Goal: Information Seeking & Learning: Learn about a topic

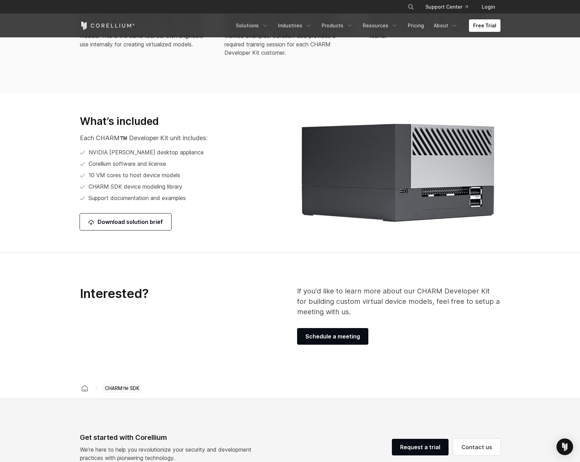
scroll to position [808, 0]
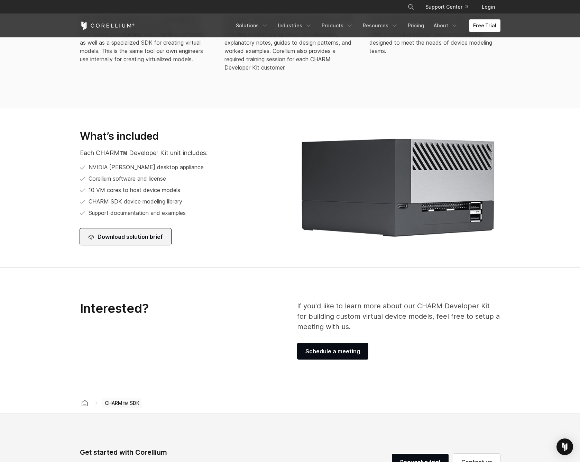
click at [139, 240] on link "Download solution brief" at bounding box center [125, 236] width 91 height 17
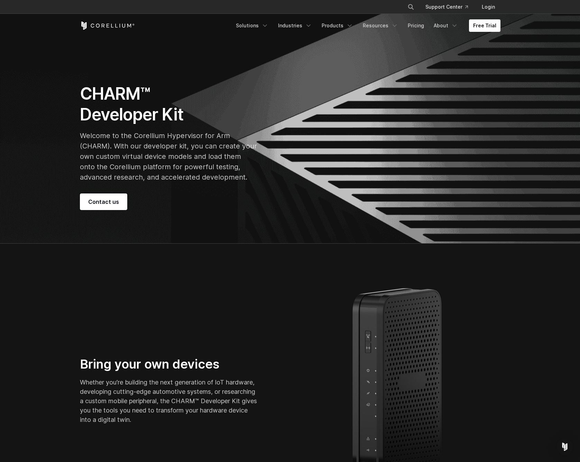
scroll to position [0, 0]
click at [329, 28] on link "Products" at bounding box center [338, 25] width 40 height 12
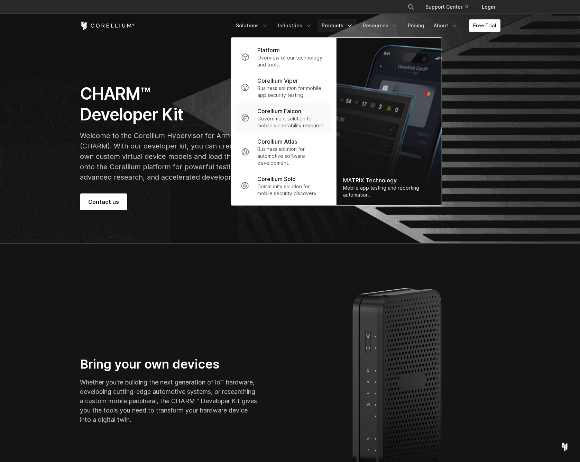
click at [273, 123] on p "Government solution for mobile vulnerability research." at bounding box center [292, 122] width 69 height 14
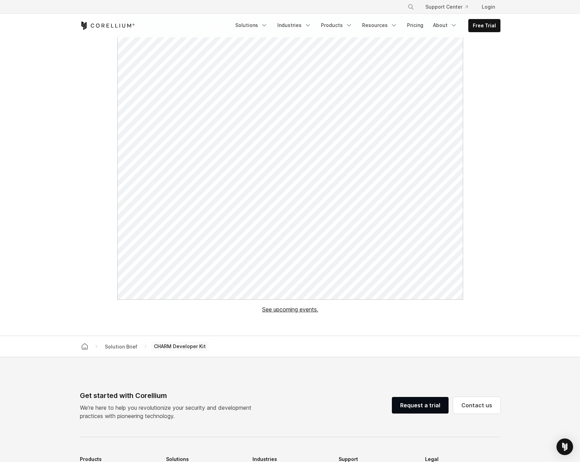
scroll to position [408, 0]
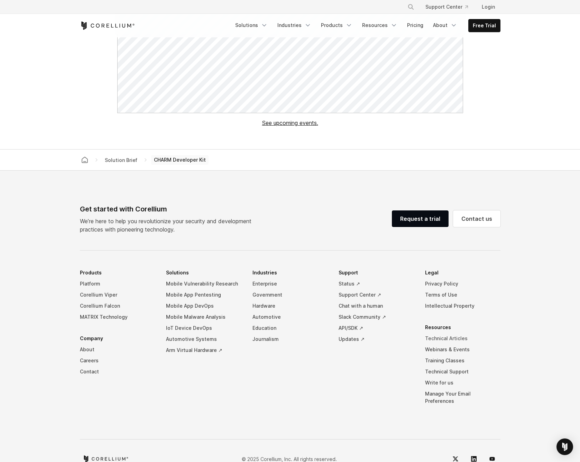
click at [440, 338] on link "Technical Articles" at bounding box center [462, 338] width 75 height 11
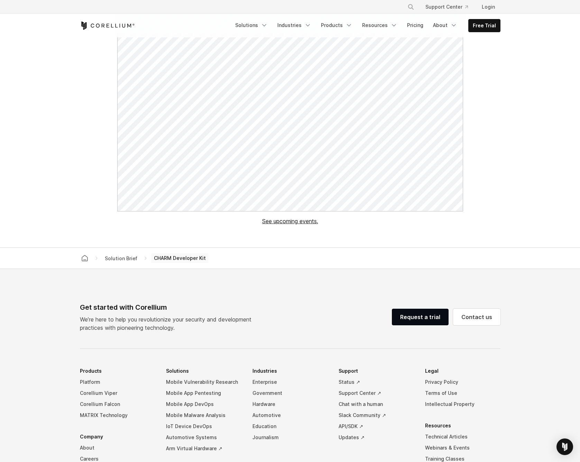
scroll to position [376, 0]
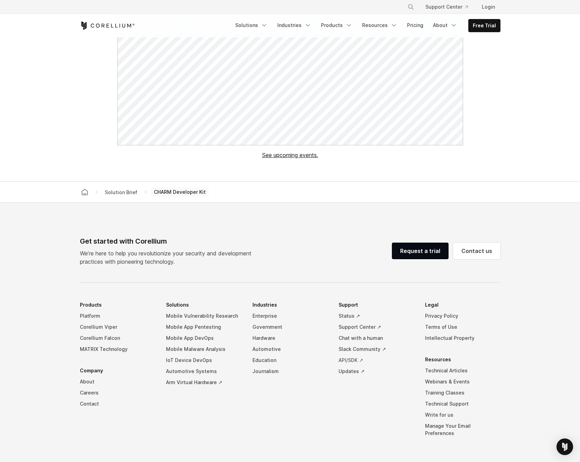
click at [352, 359] on link "API/SDK ↗" at bounding box center [376, 360] width 75 height 11
click at [91, 327] on link "Corellium Viper" at bounding box center [117, 327] width 75 height 11
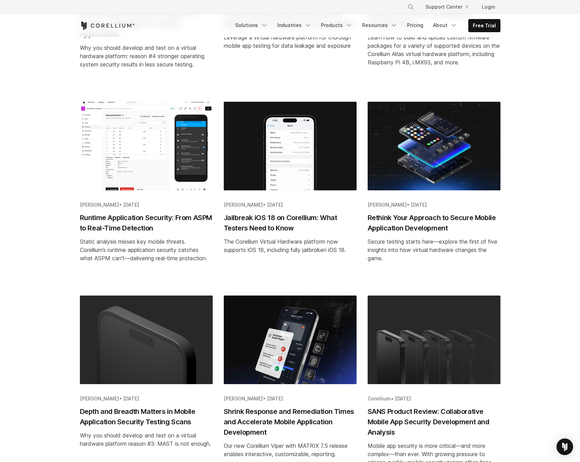
scroll to position [488, 0]
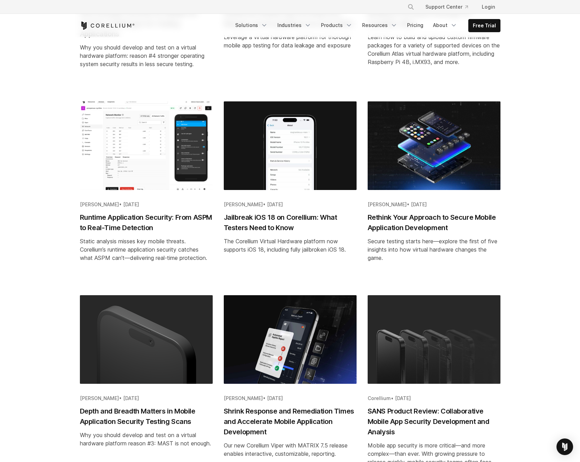
click at [234, 223] on h2 "Jailbreak iOS 18 on Corellium: What Testers Need to Know" at bounding box center [290, 222] width 133 height 21
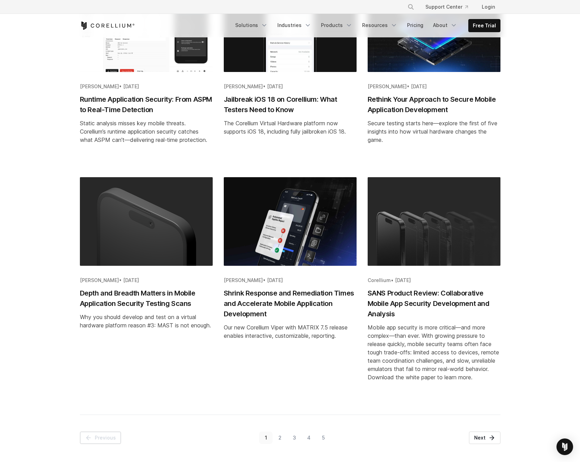
scroll to position [609, 0]
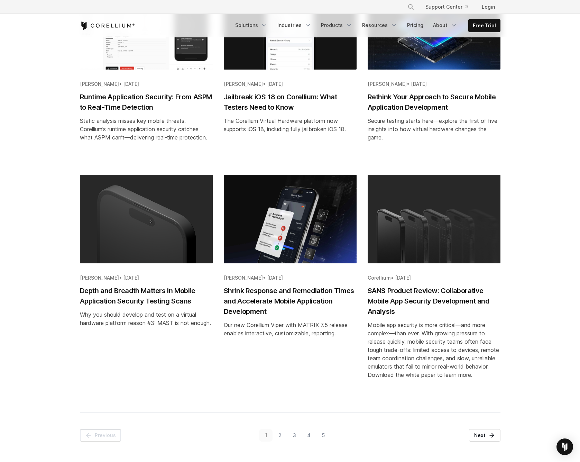
click at [282, 436] on link "2" at bounding box center [280, 435] width 15 height 12
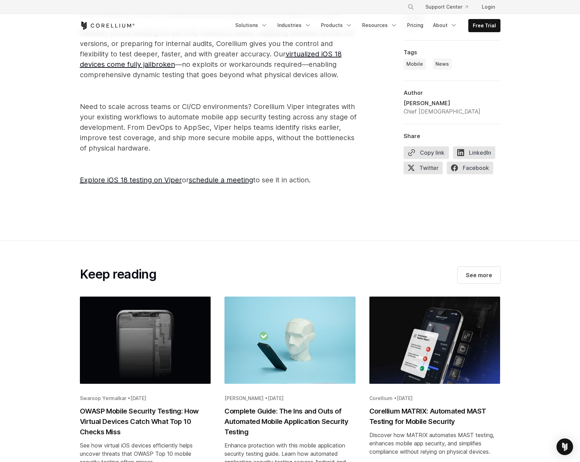
scroll to position [1215, 0]
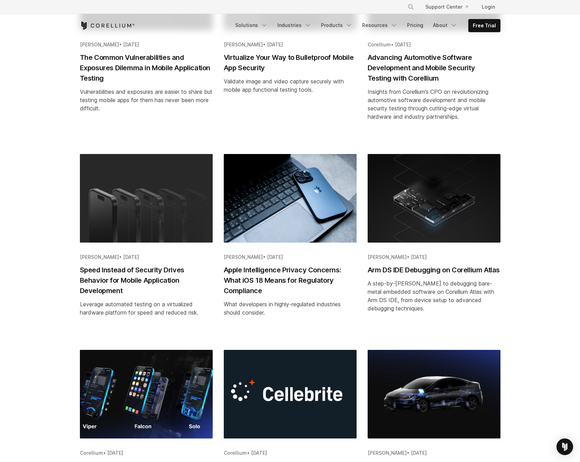
scroll to position [462, 0]
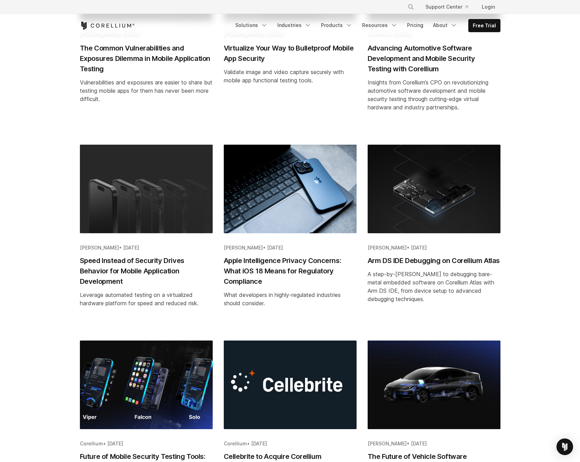
click at [279, 262] on h2 "Apple Intelligence Privacy Concerns: What iOS 18 Means for Regulatory Compliance" at bounding box center [290, 270] width 133 height 31
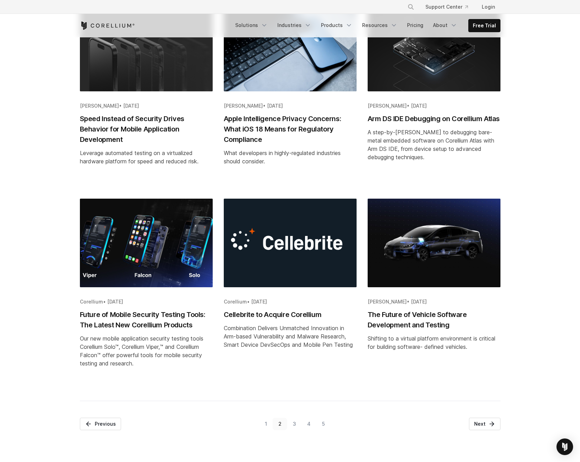
scroll to position [604, 0]
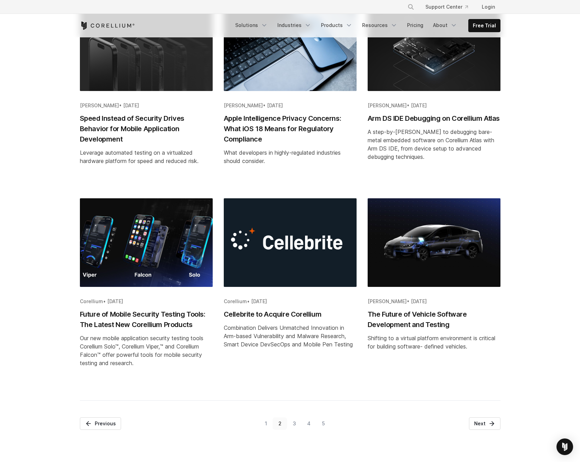
click at [295, 428] on link "3" at bounding box center [294, 423] width 15 height 12
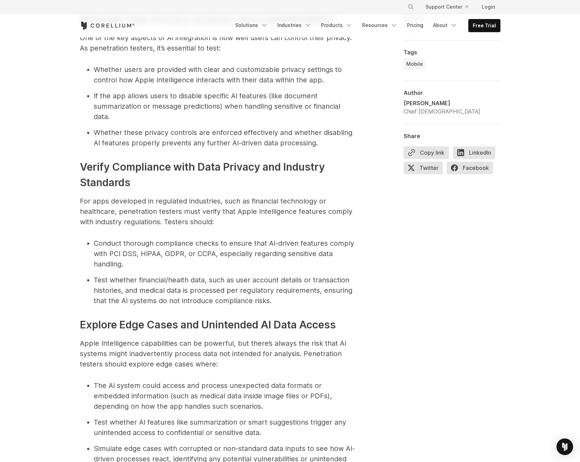
scroll to position [2394, 0]
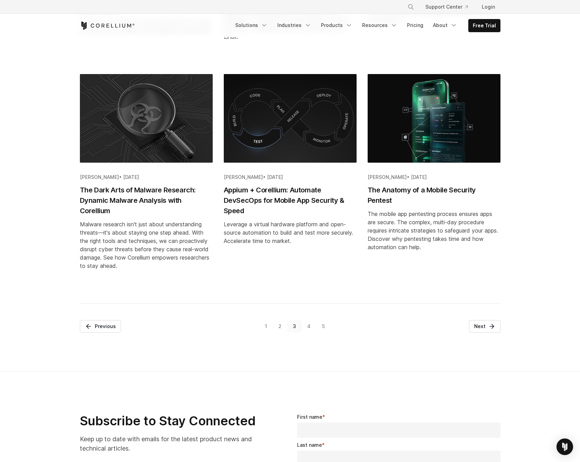
scroll to position [702, 0]
click at [310, 332] on link "4" at bounding box center [309, 326] width 15 height 12
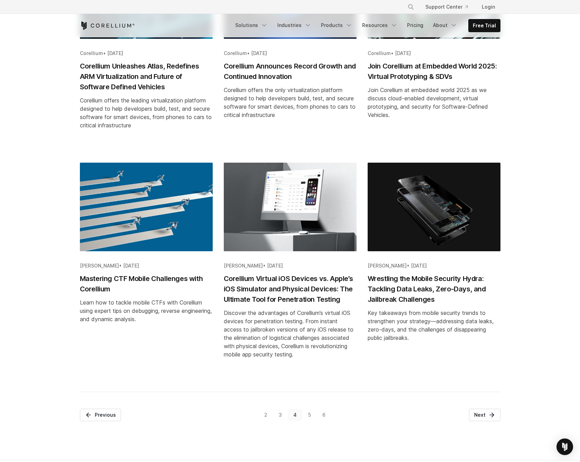
scroll to position [646, 0]
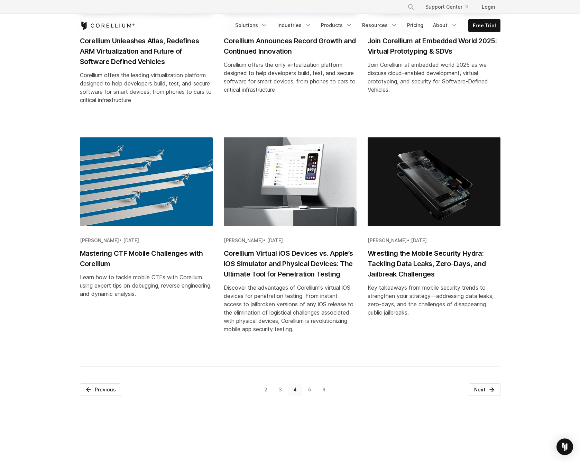
click at [309, 390] on link "5" at bounding box center [310, 390] width 14 height 12
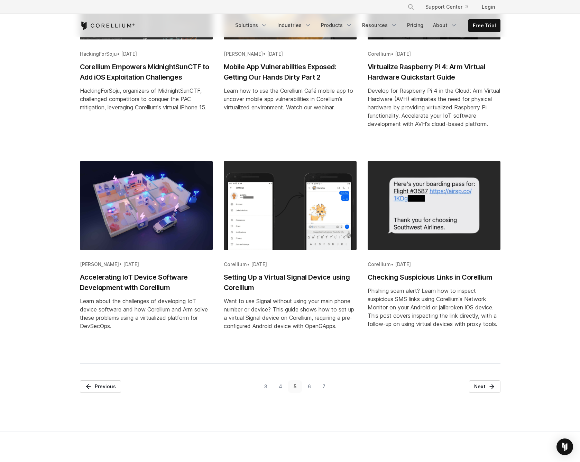
scroll to position [685, 0]
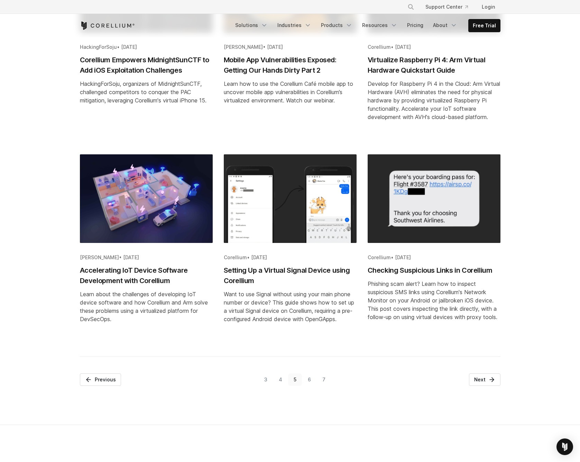
click at [307, 386] on link "6" at bounding box center [309, 379] width 15 height 12
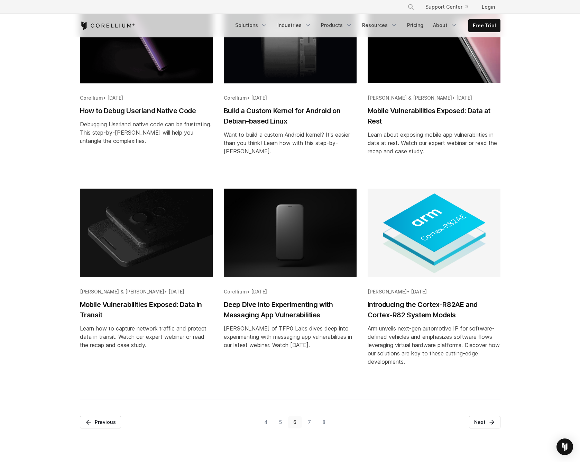
scroll to position [622, 0]
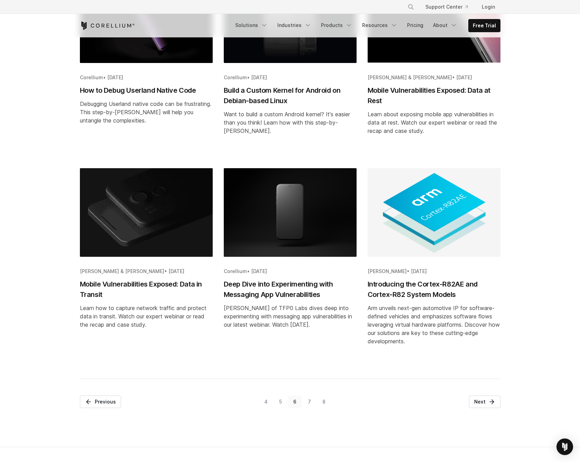
click at [307, 402] on link "7" at bounding box center [309, 402] width 15 height 12
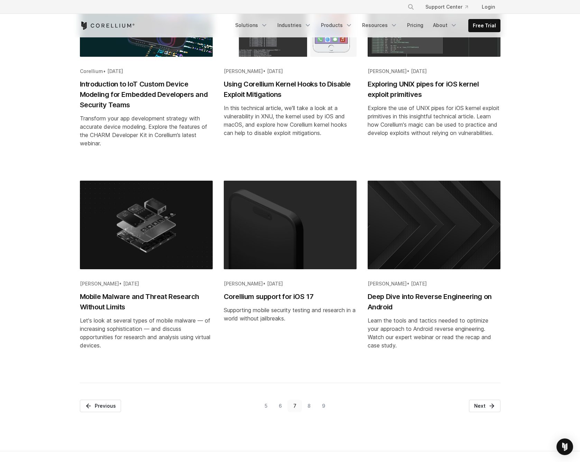
scroll to position [686, 0]
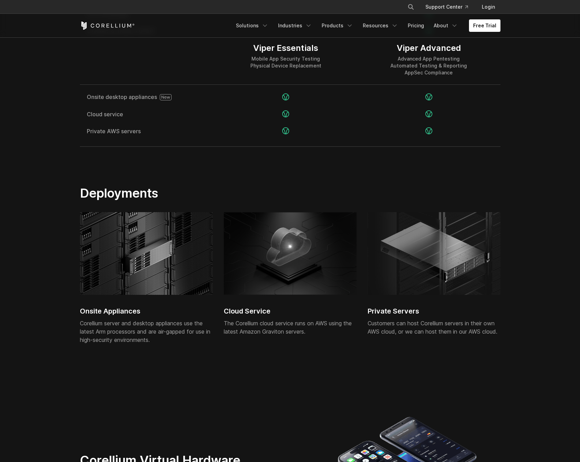
scroll to position [1426, 0]
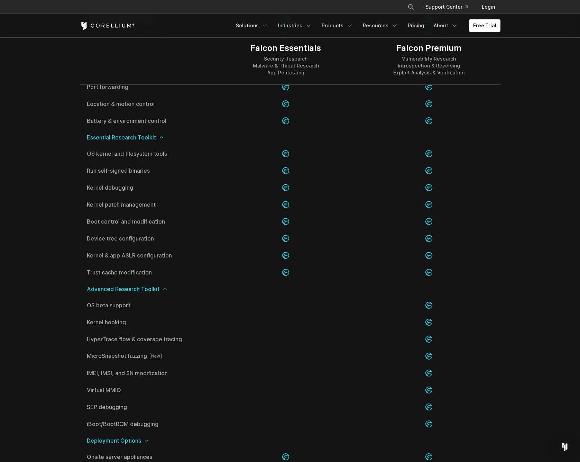
scroll to position [1081, 0]
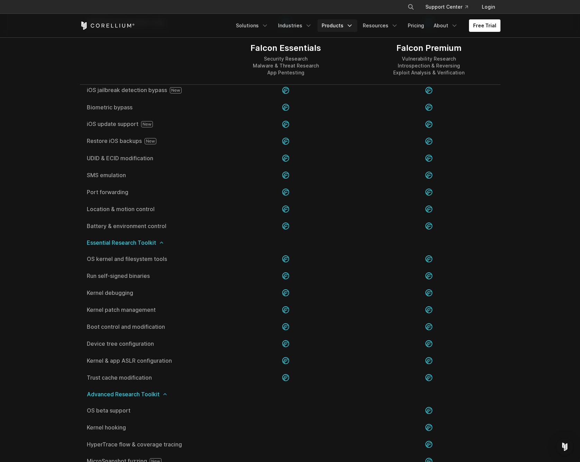
click at [327, 22] on link "Products" at bounding box center [338, 25] width 40 height 12
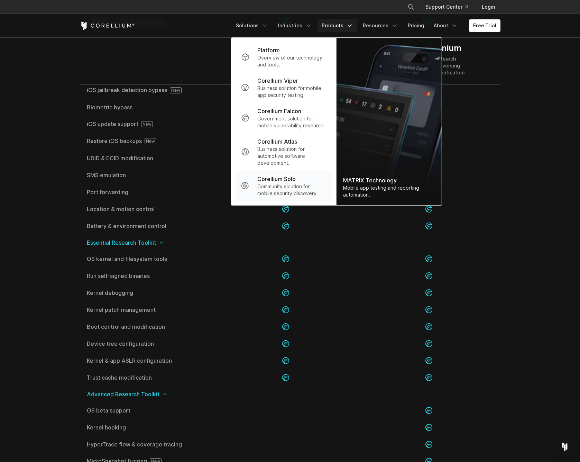
click at [286, 181] on p "Corellium Solo" at bounding box center [277, 179] width 38 height 8
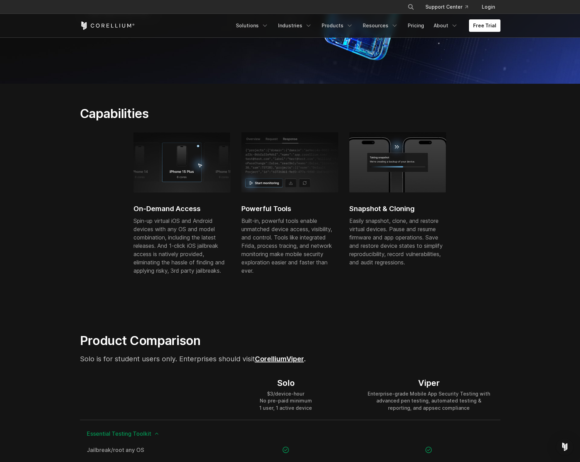
scroll to position [165, 0]
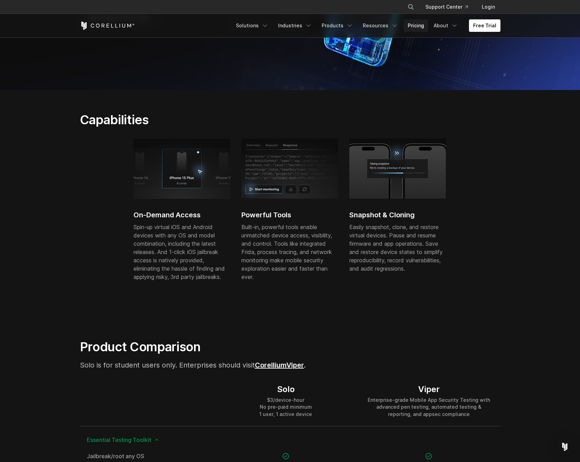
click at [416, 23] on link "Pricing" at bounding box center [416, 25] width 25 height 12
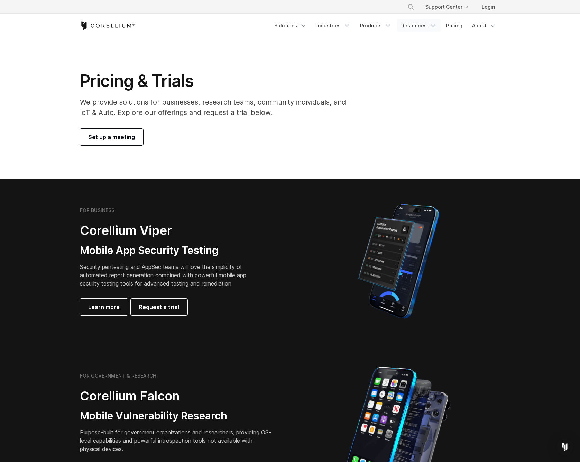
click at [416, 23] on link "Resources" at bounding box center [419, 25] width 44 height 12
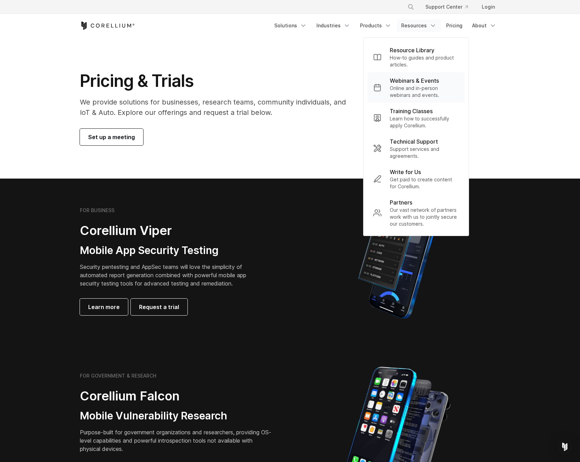
click at [420, 89] on p "Online and in-person webinars and events." at bounding box center [424, 92] width 69 height 14
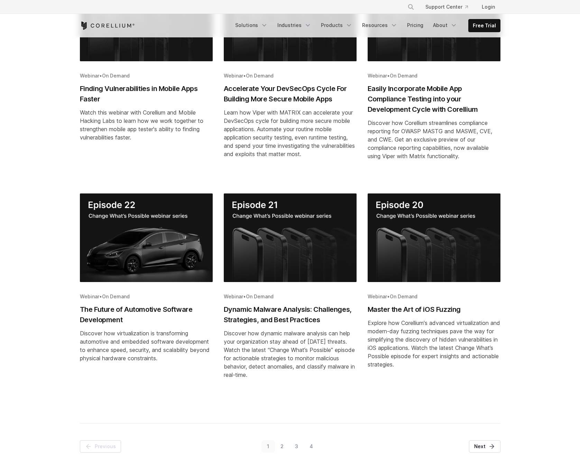
scroll to position [216, 0]
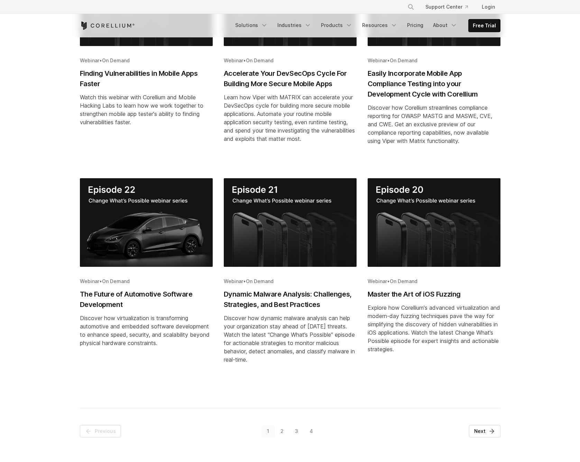
click at [283, 429] on link "2" at bounding box center [282, 431] width 15 height 12
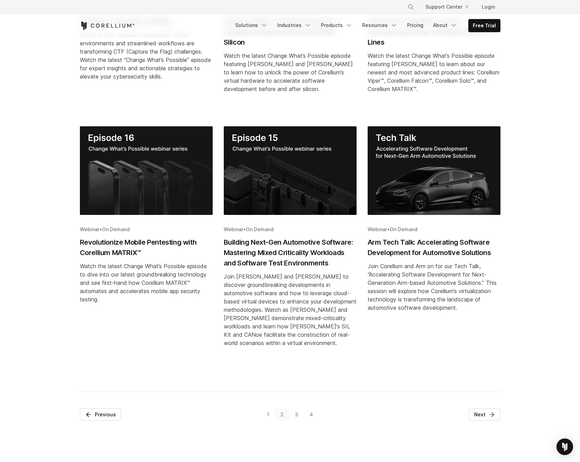
scroll to position [269, 0]
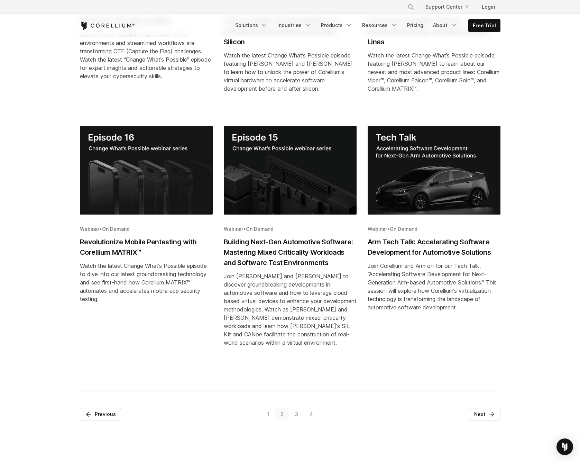
click at [297, 413] on link "3" at bounding box center [297, 414] width 15 height 12
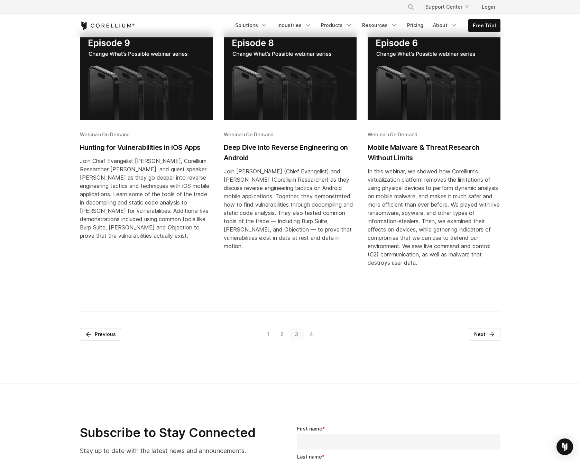
scroll to position [475, 0]
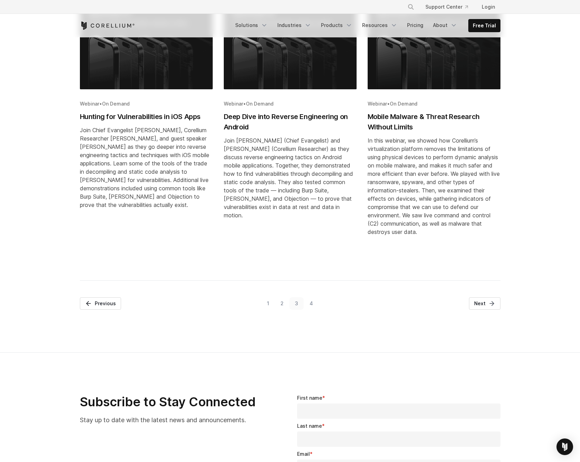
click at [312, 301] on link "4" at bounding box center [311, 303] width 15 height 12
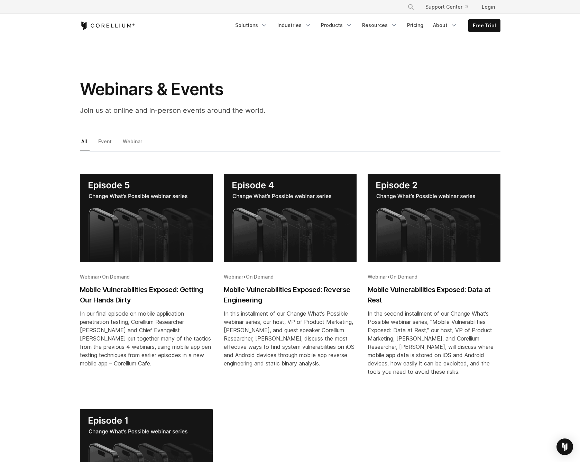
scroll to position [0, 0]
